Goal: Information Seeking & Learning: Learn about a topic

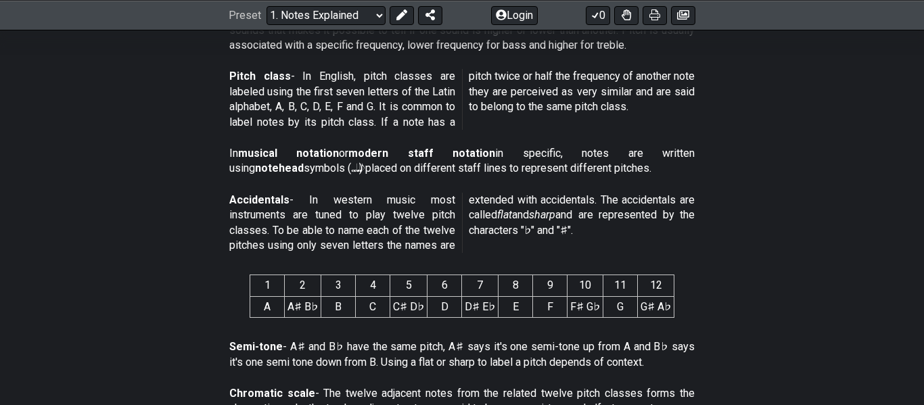
scroll to position [474, 0]
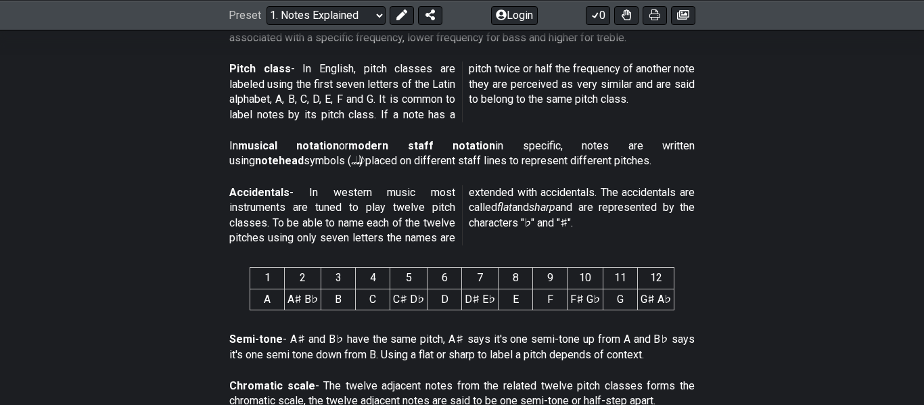
click at [755, 105] on section "Pitch class - In English, pitch classes are labeled using the first seven lette…" at bounding box center [462, 94] width 924 height 77
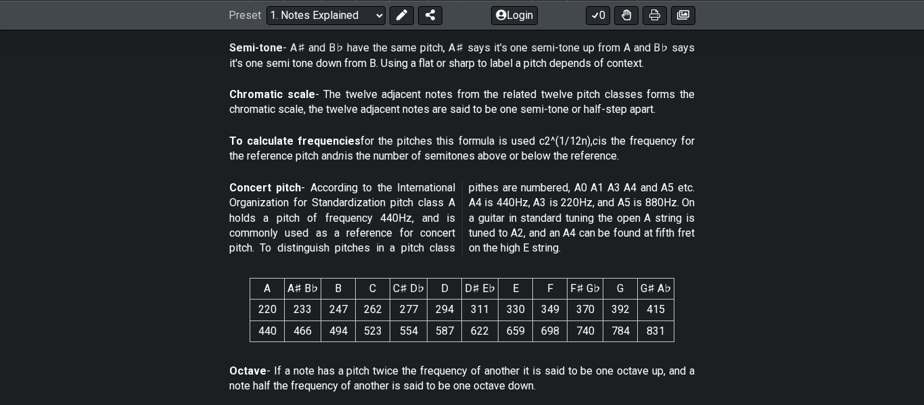
scroll to position [773, 0]
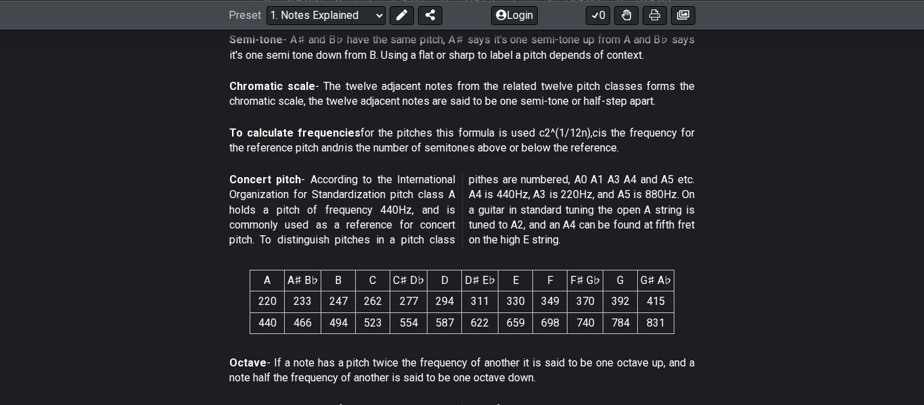
click at [490, 119] on div "Chromatic scale - The twelve adjacent notes from the related twelve pitch class…" at bounding box center [461, 97] width 465 height 47
click at [504, 104] on p "Chromatic scale - The twelve adjacent notes from the related twelve pitch class…" at bounding box center [461, 94] width 465 height 30
click at [535, 89] on p "Chromatic scale - The twelve adjacent notes from the related twelve pitch class…" at bounding box center [461, 94] width 465 height 30
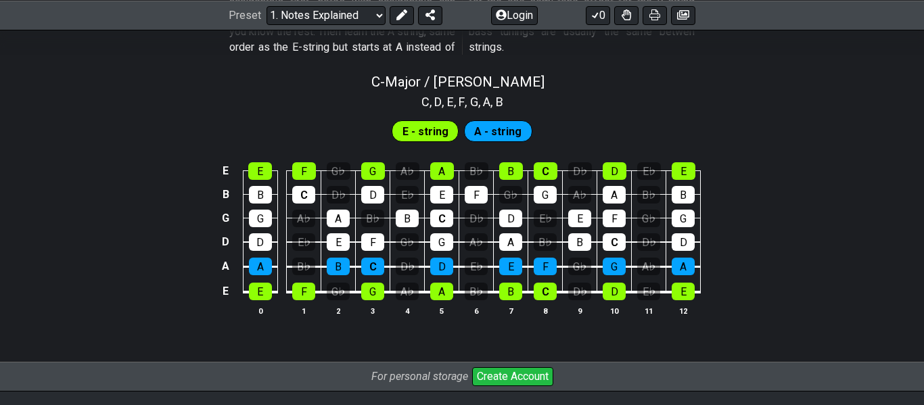
scroll to position [1324, 0]
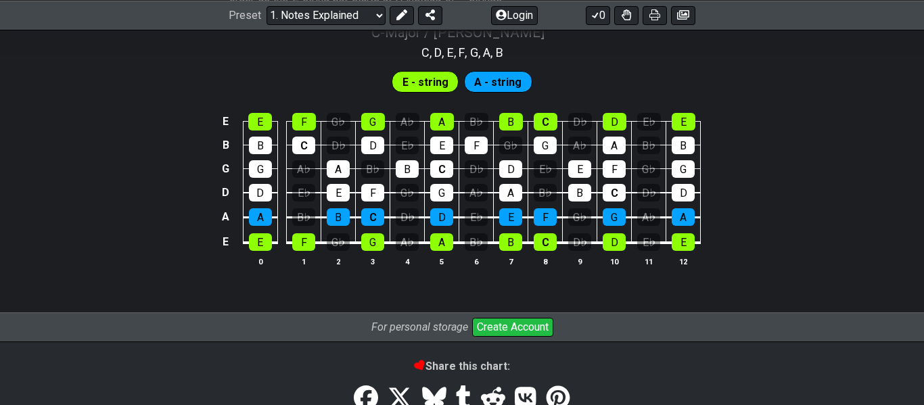
click at [99, 212] on div "E E F G♭ G A♭ A B♭ B C D♭ D E♭ E B B C D♭ D E♭ E F G♭ G A♭ A B♭ B G G A♭ A B♭ B…" at bounding box center [462, 190] width 924 height 190
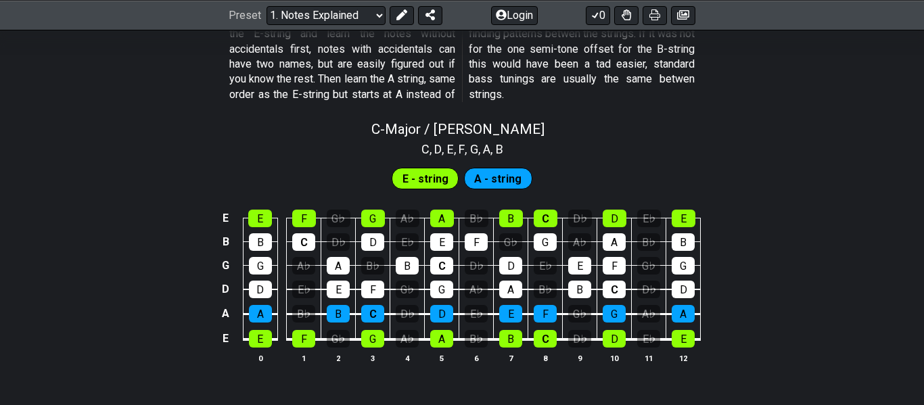
scroll to position [1272, 0]
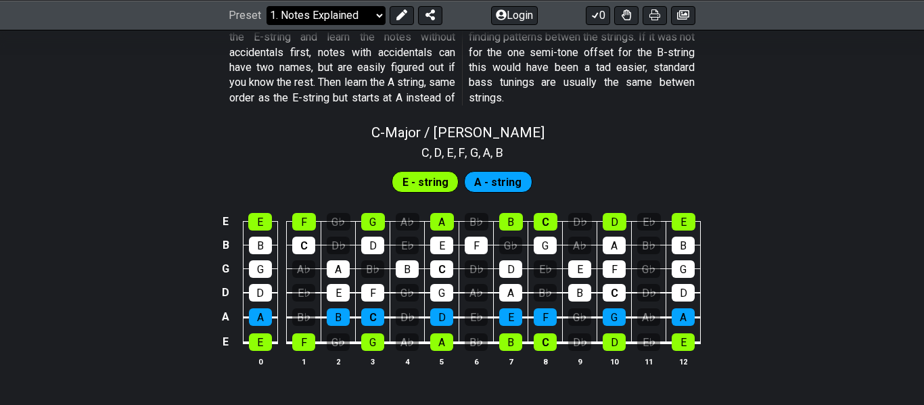
click at [360, 8] on select "Welcome to #fretflip! Initial Preset Custom Preset Minor Pentatonic Major Penta…" at bounding box center [325, 14] width 119 height 19
click at [266, 24] on select "Welcome to #fretflip! Initial Preset Custom Preset Minor Pentatonic Major Penta…" at bounding box center [325, 14] width 119 height 19
select select "/scale-degrees-and-intervals"
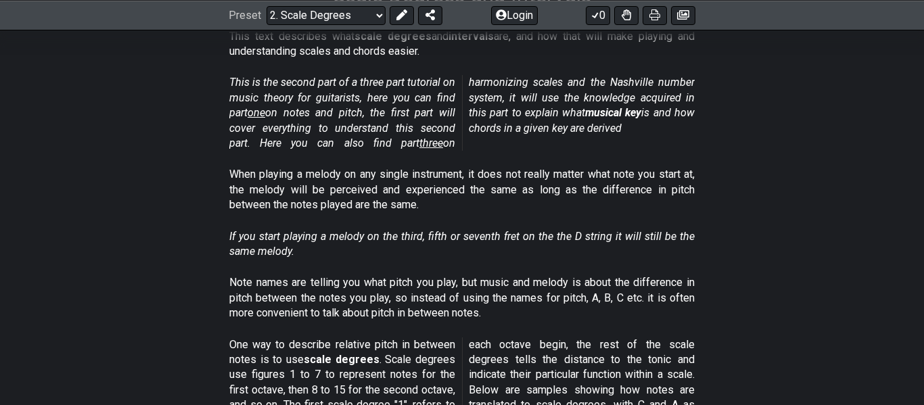
scroll to position [279, 0]
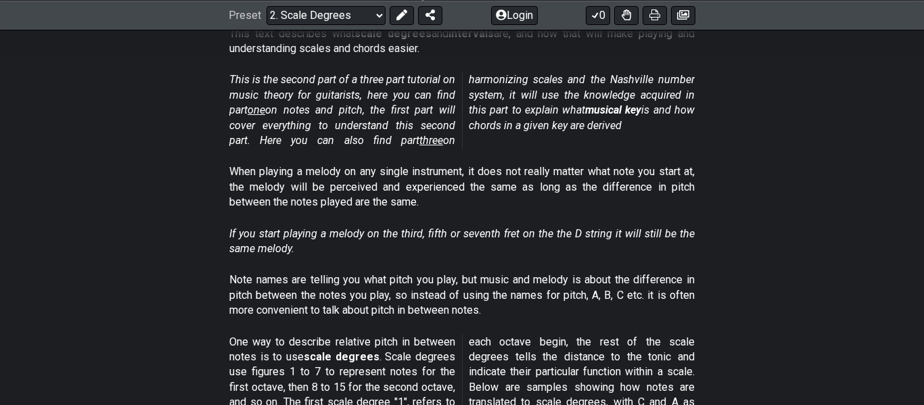
click at [195, 60] on section "This text describes what scale degrees and intervals are, and how that will mak…" at bounding box center [462, 44] width 924 height 47
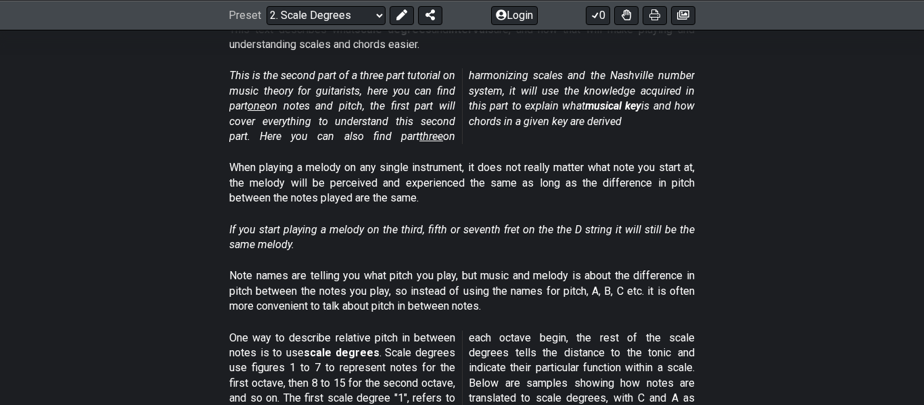
click at [150, 59] on section "This text describes what scale degrees and intervals are, and how that will mak…" at bounding box center [462, 40] width 924 height 47
click at [177, 130] on section "This is the second part of a three part tutorial on music theory for guitarists…" at bounding box center [462, 109] width 924 height 92
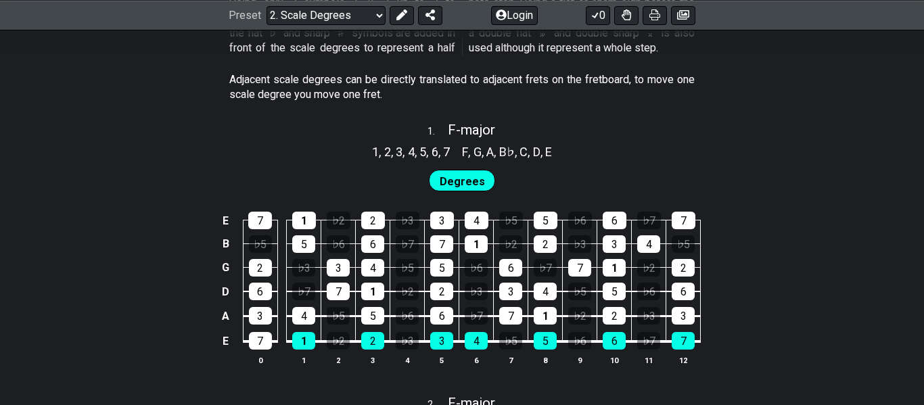
scroll to position [817, 0]
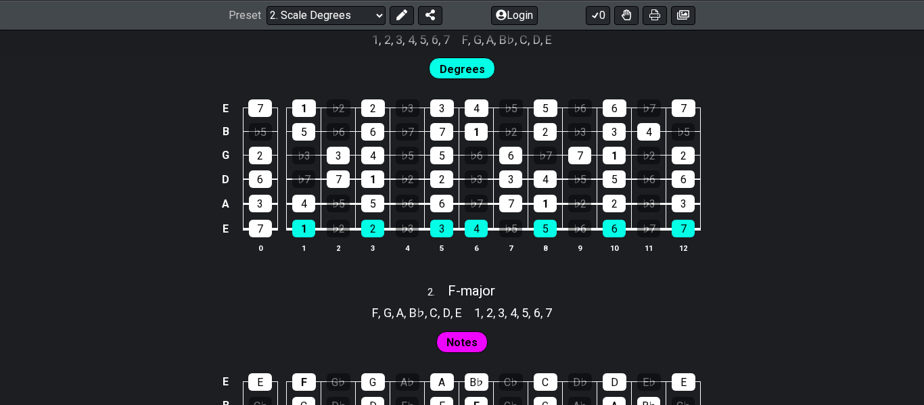
click at [229, 20] on span "Preset" at bounding box center [245, 15] width 32 height 13
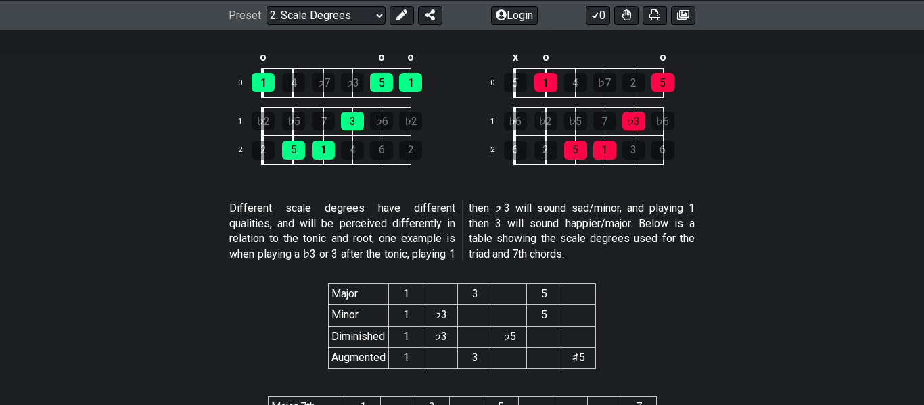
scroll to position [2424, 0]
